Goal: Task Accomplishment & Management: Check status

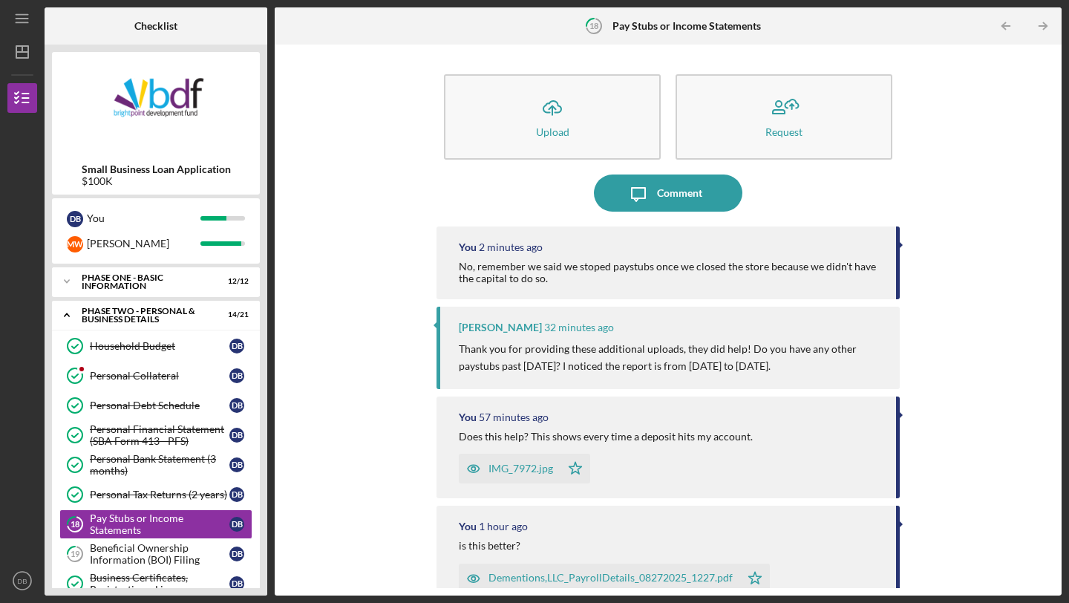
scroll to position [71, 0]
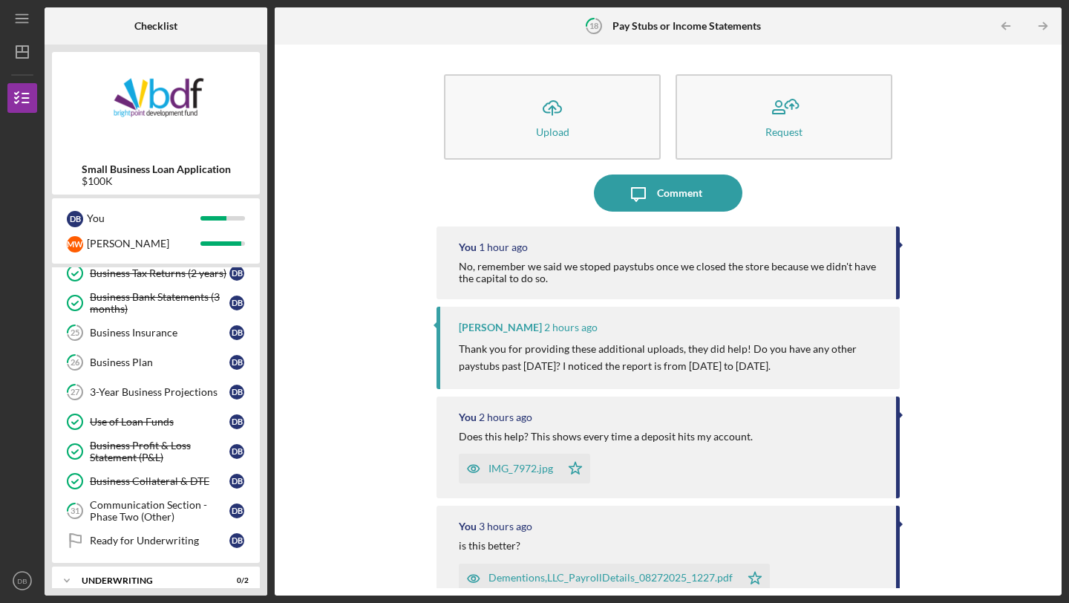
scroll to position [482, 0]
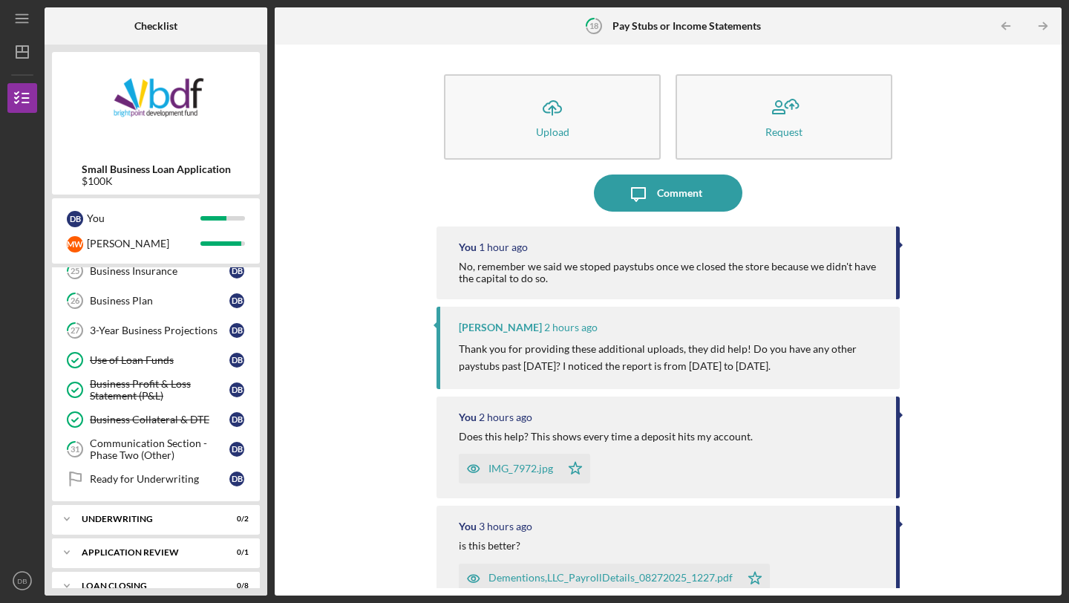
scroll to position [482, 0]
